Goal: Navigation & Orientation: Find specific page/section

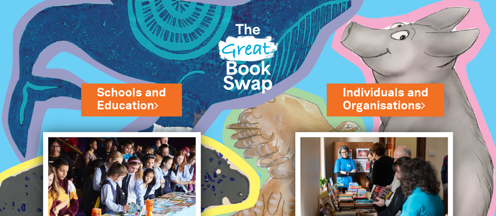
scroll to position [0, 0]
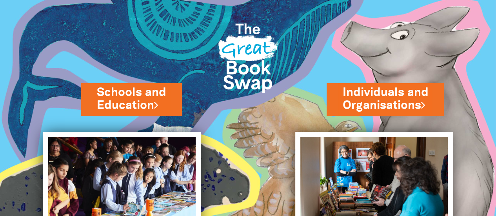
click at [146, 100] on link "Schools and Education" at bounding box center [131, 99] width 69 height 29
